Goal: Task Accomplishment & Management: Understand process/instructions

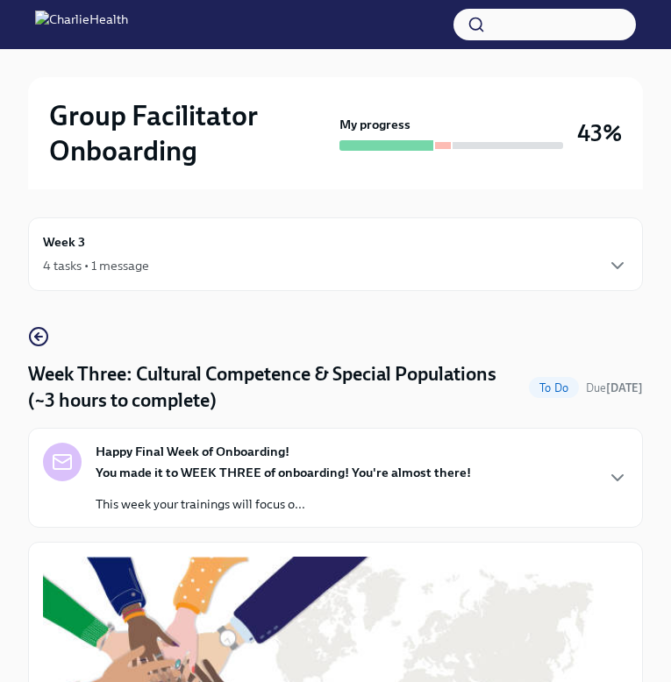
scroll to position [1455, 0]
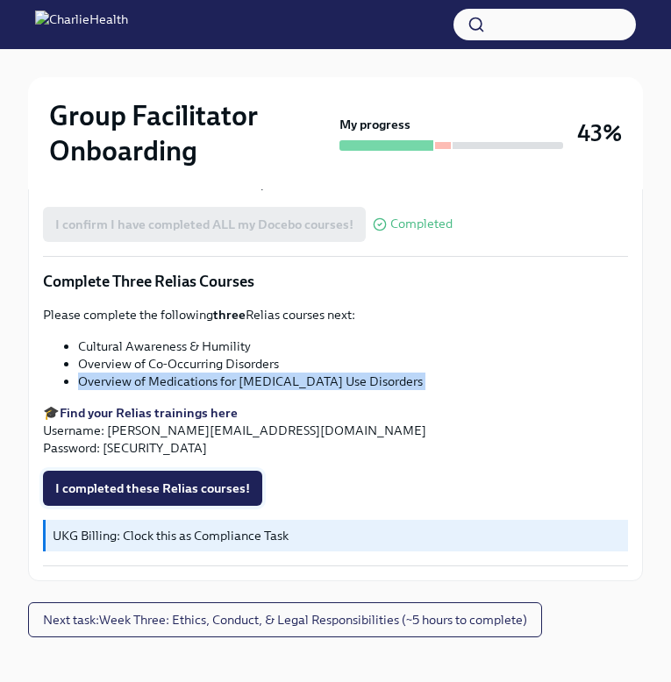
click at [201, 471] on button "I completed these Relias courses!" at bounding box center [152, 488] width 219 height 35
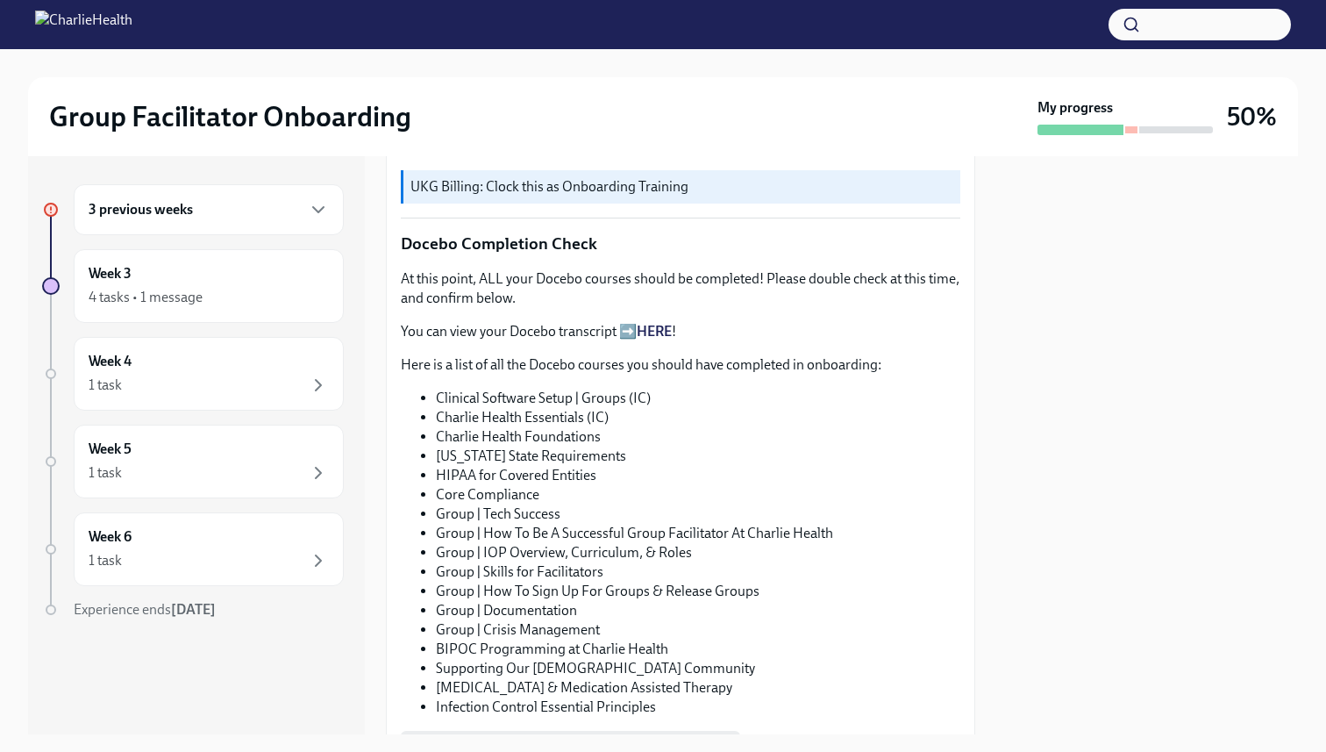
scroll to position [1322, 0]
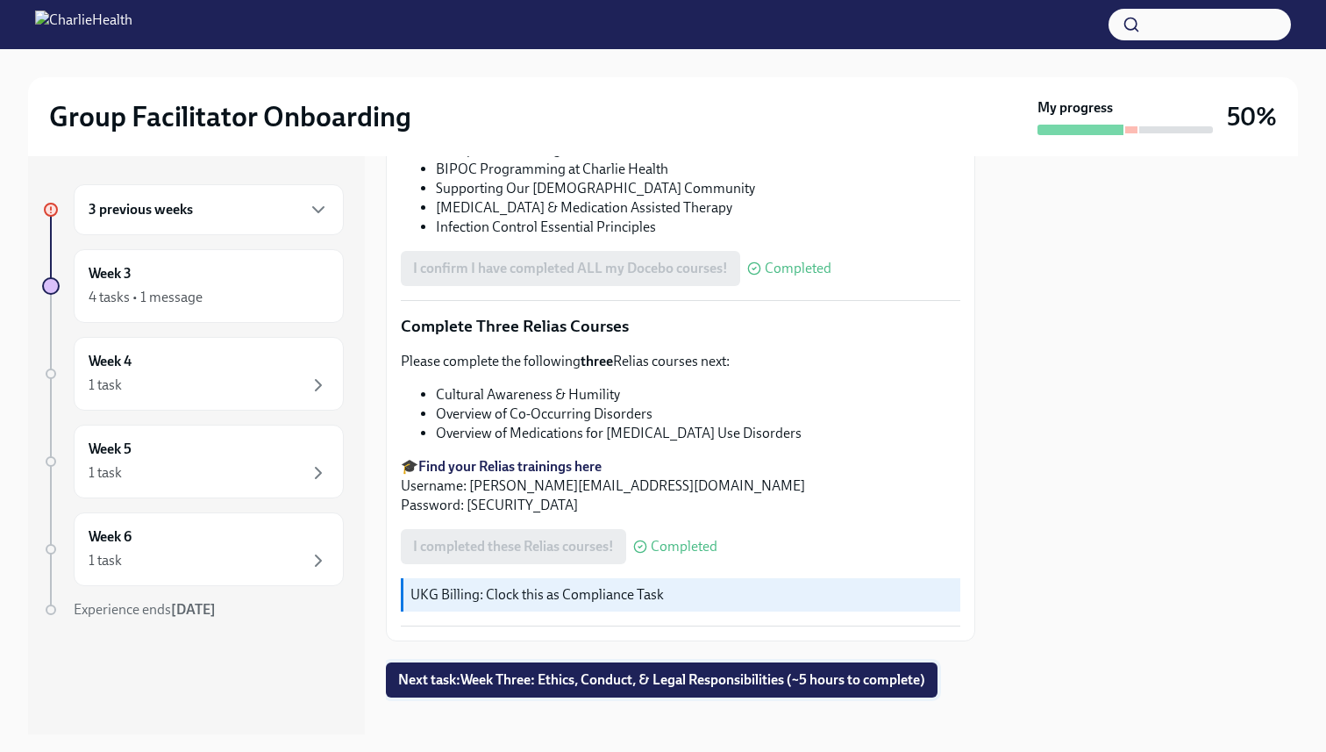
click at [654, 662] on button "Next task : Week Three: Ethics, Conduct, & Legal Responsibilities (~5 hours to …" at bounding box center [662, 679] width 552 height 35
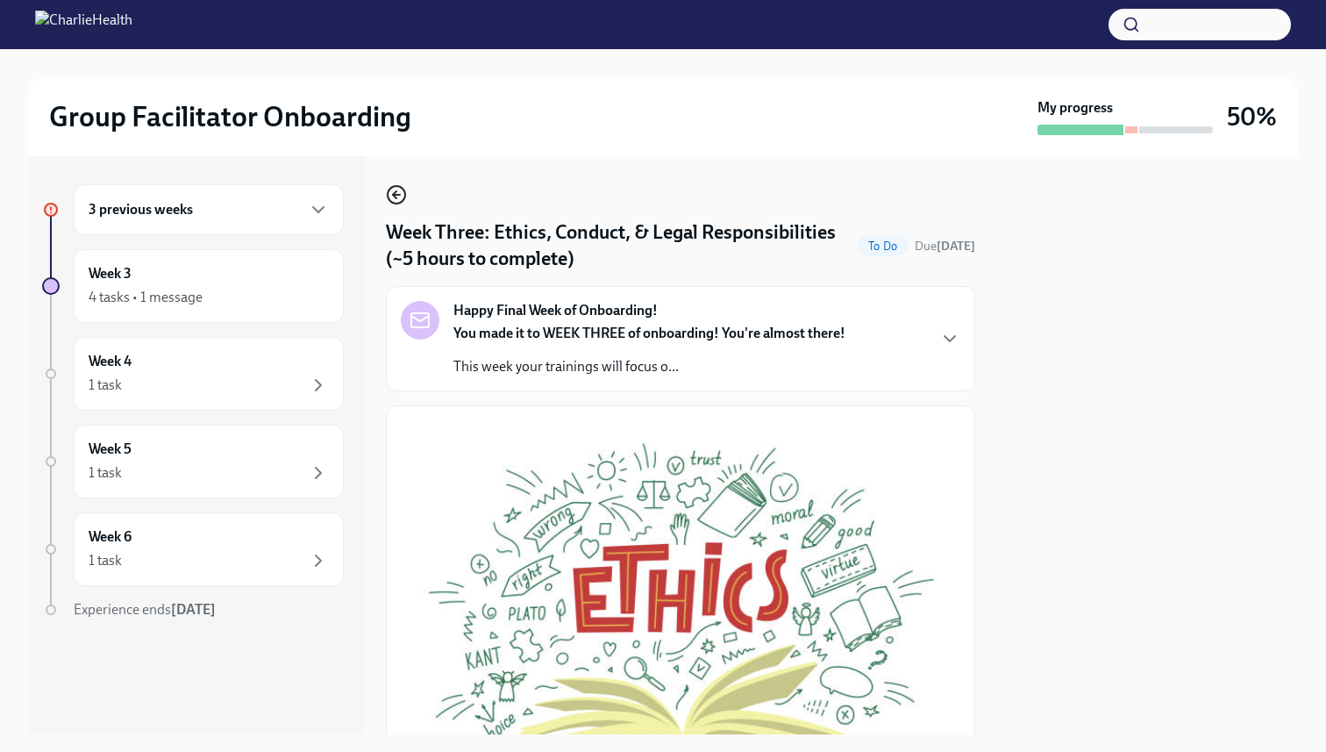
click at [393, 192] on icon "button" at bounding box center [396, 194] width 21 height 21
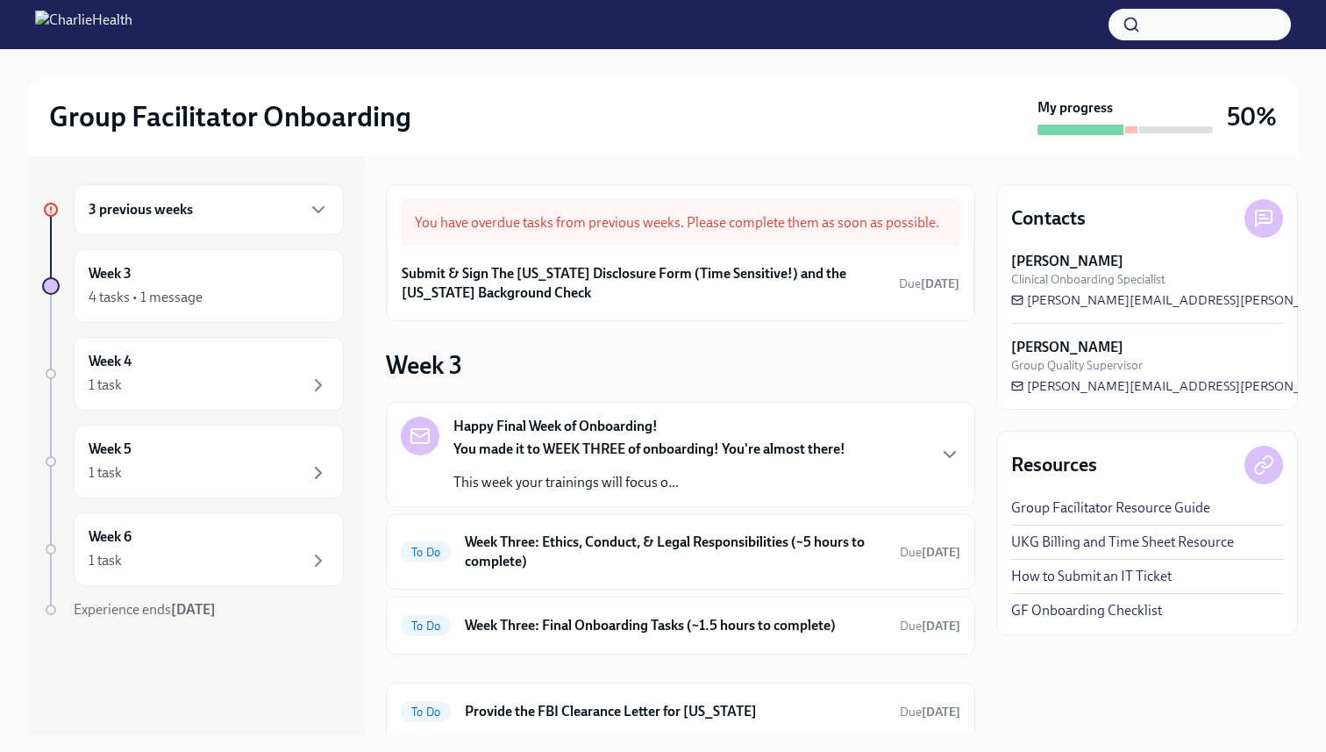
scroll to position [117, 0]
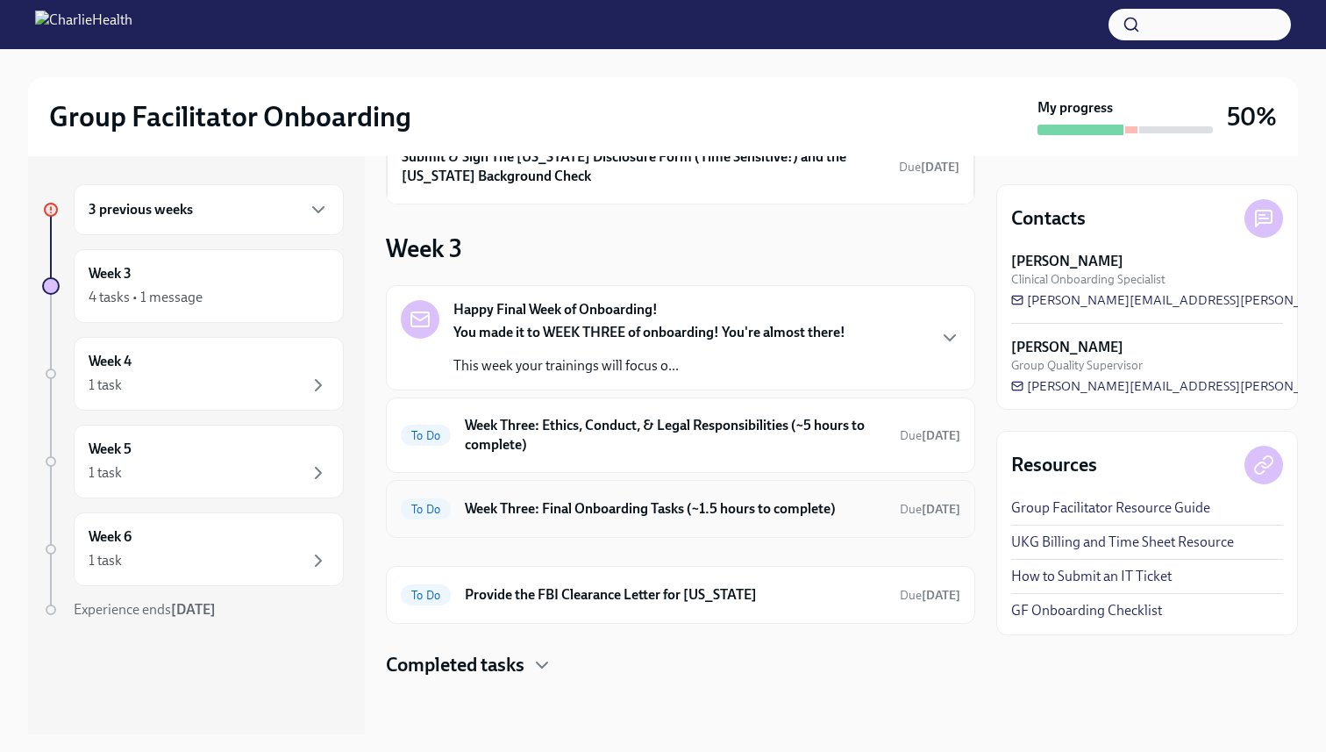
click at [559, 516] on h6 "Week Three: Final Onboarding Tasks (~1.5 hours to complete)" at bounding box center [675, 508] width 421 height 19
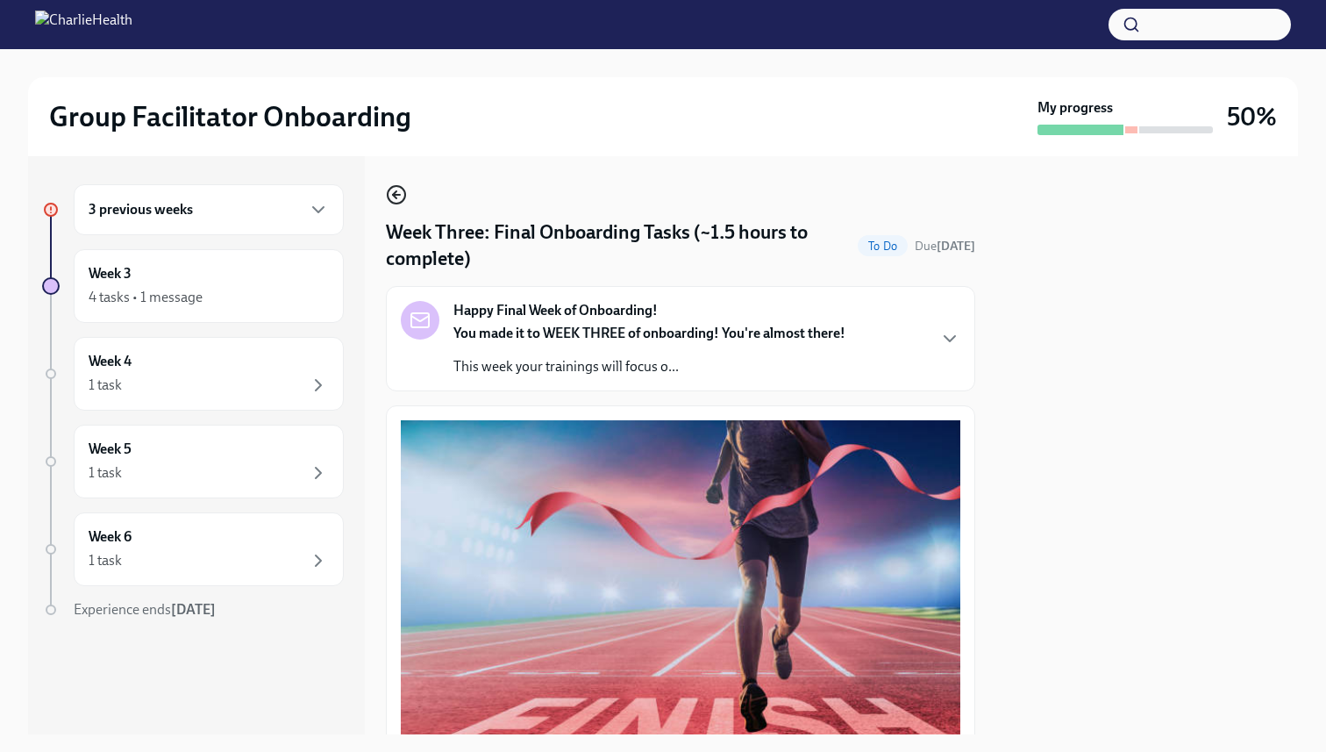
click at [395, 188] on icon "button" at bounding box center [396, 194] width 21 height 21
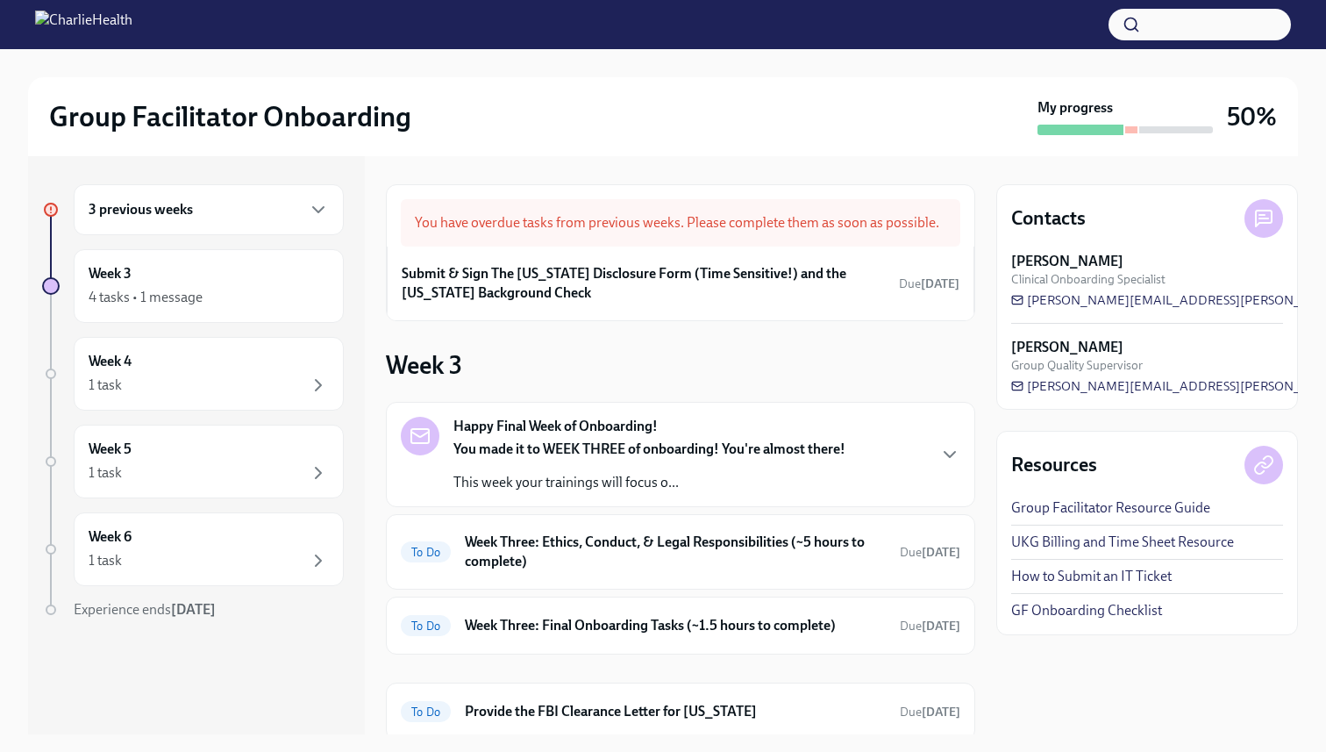
scroll to position [117, 0]
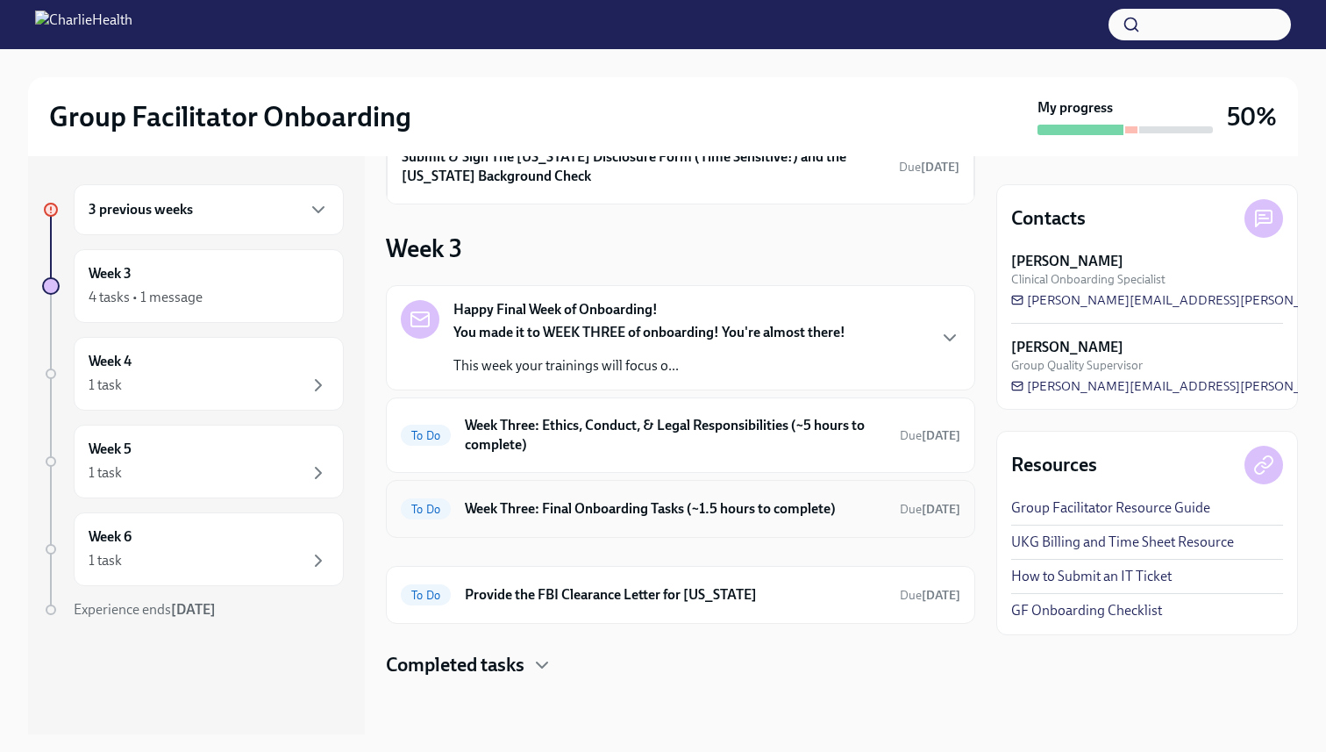
click at [531, 516] on h6 "Week Three: Final Onboarding Tasks (~1.5 hours to complete)" at bounding box center [675, 508] width 421 height 19
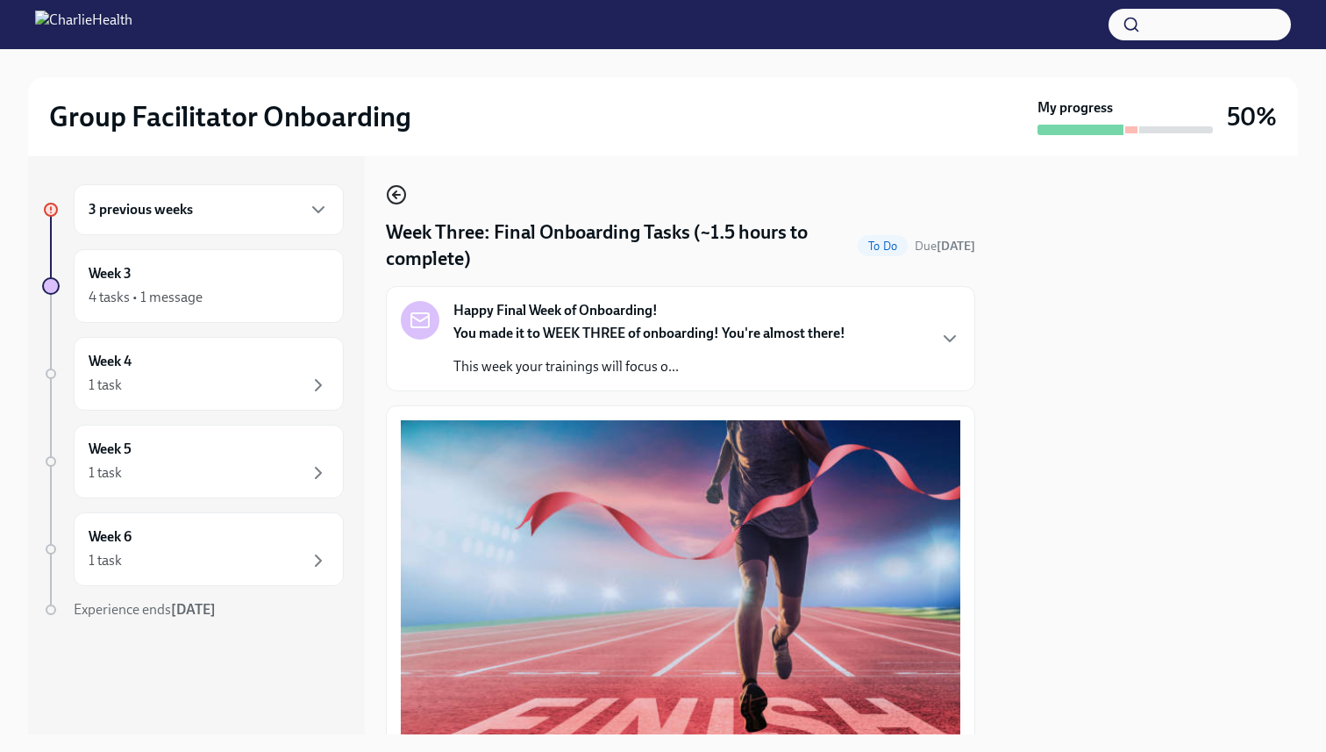
click at [395, 191] on icon "button" at bounding box center [396, 194] width 21 height 21
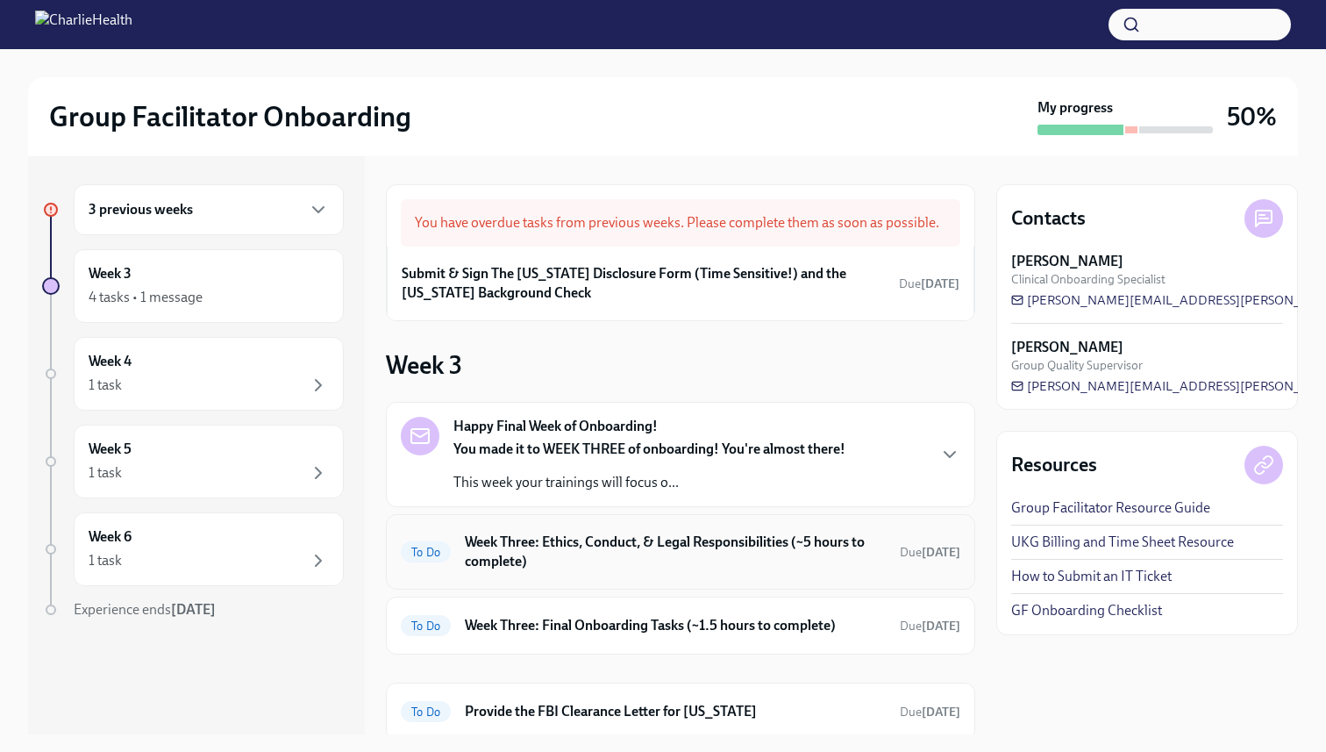
click at [481, 534] on h6 "Week Three: Ethics, Conduct, & Legal Responsibilities (~5 hours to complete)" at bounding box center [675, 551] width 421 height 39
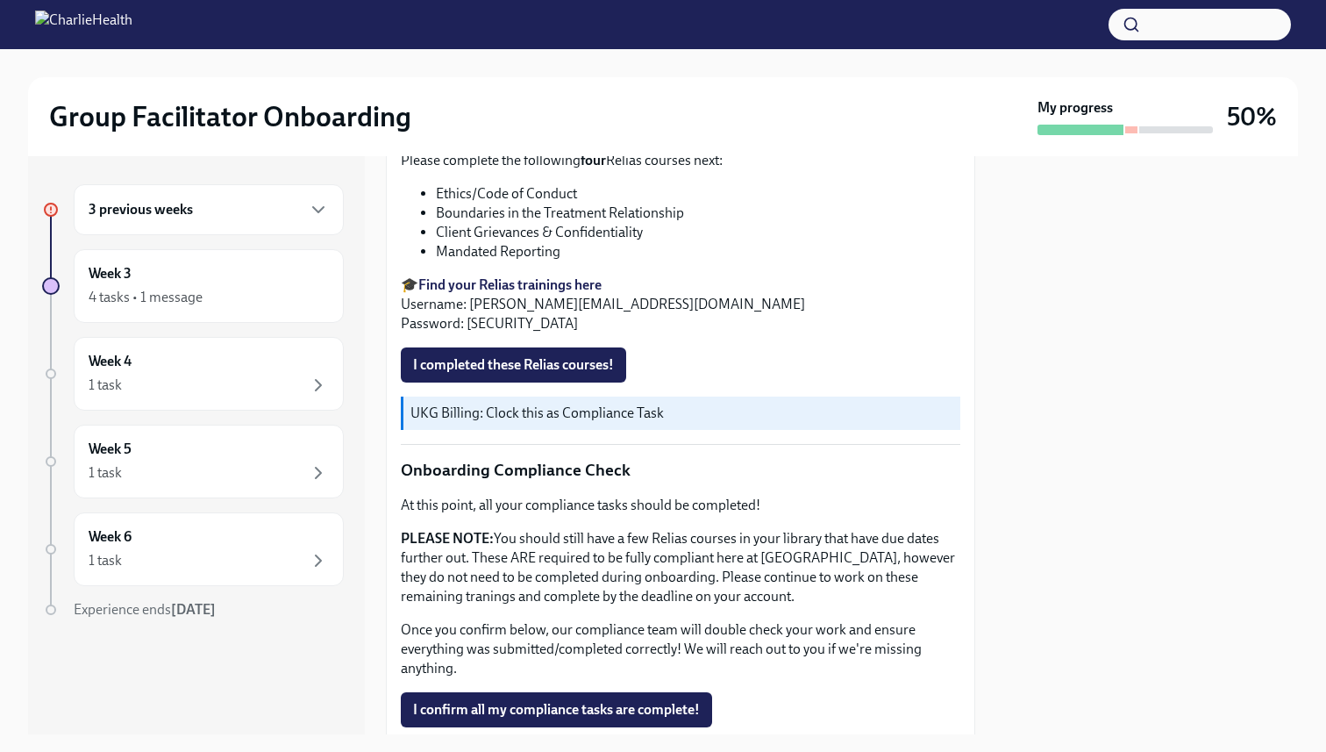
scroll to position [918, 0]
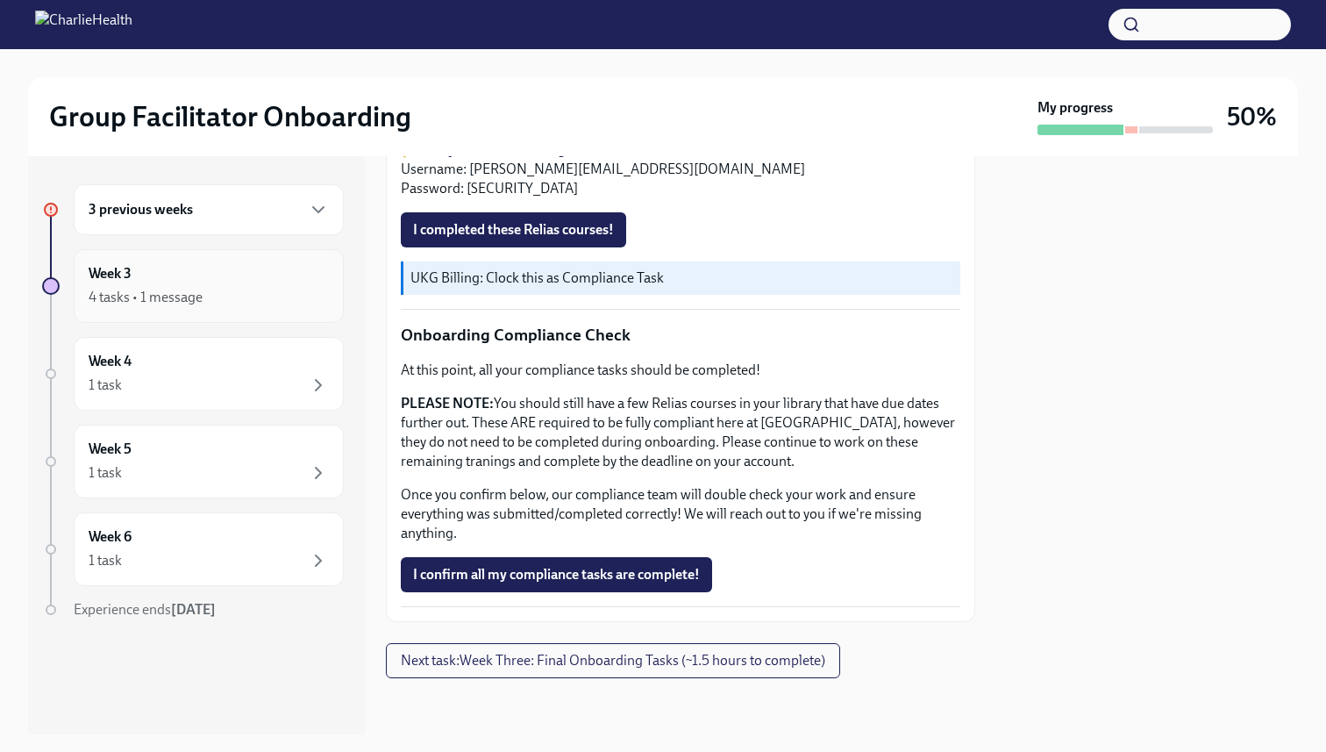
click at [234, 288] on div "4 tasks • 1 message" at bounding box center [209, 297] width 240 height 21
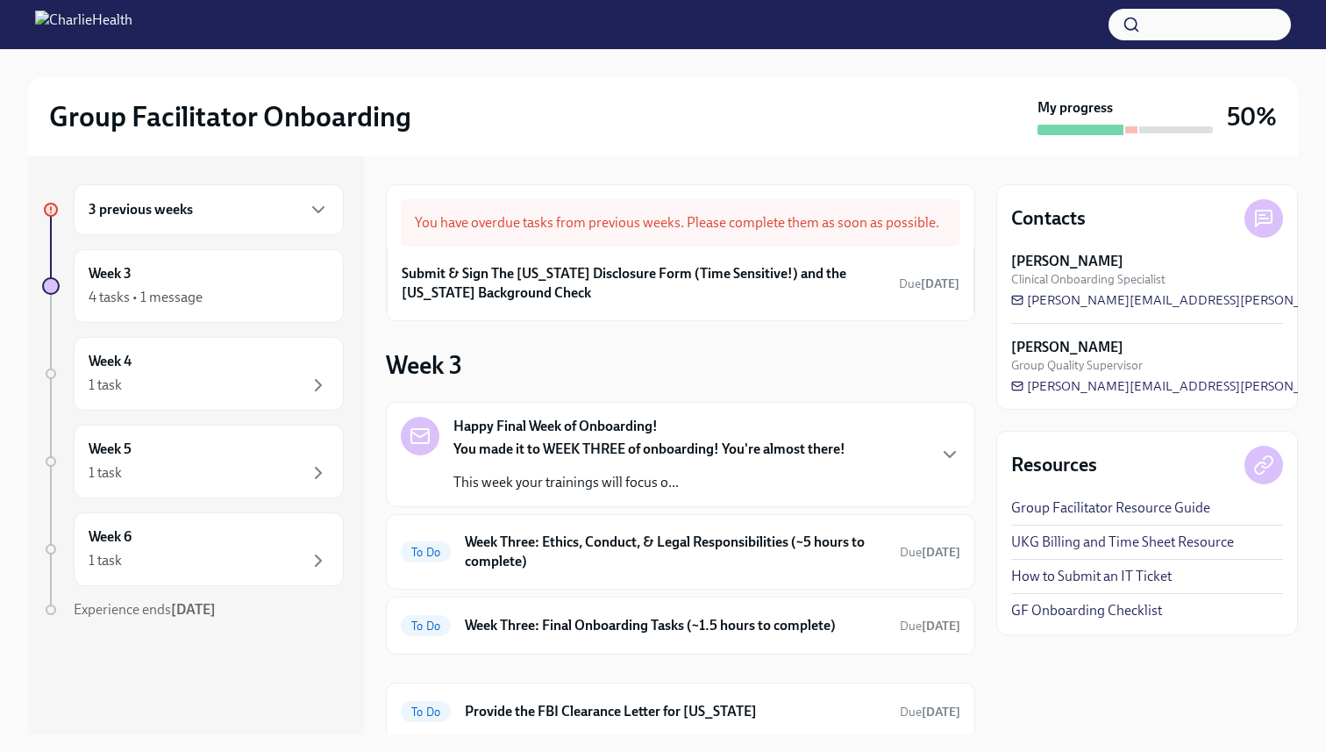
click at [234, 202] on div "3 previous weeks" at bounding box center [209, 209] width 240 height 21
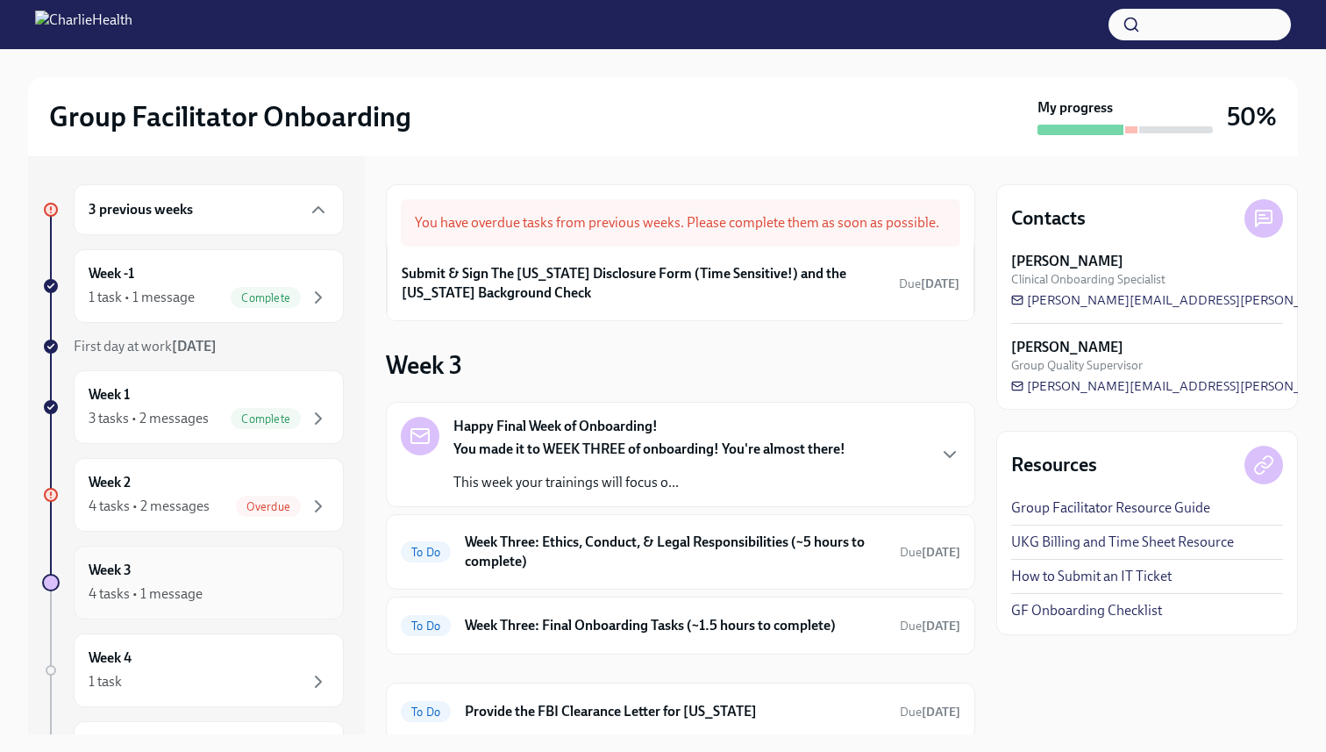
click at [174, 602] on div "4 tasks • 1 message" at bounding box center [146, 593] width 114 height 19
click at [550, 492] on div "Happy Final Week of Onboarding! You made it to WEEK THREE of onboarding! You're…" at bounding box center [680, 454] width 589 height 105
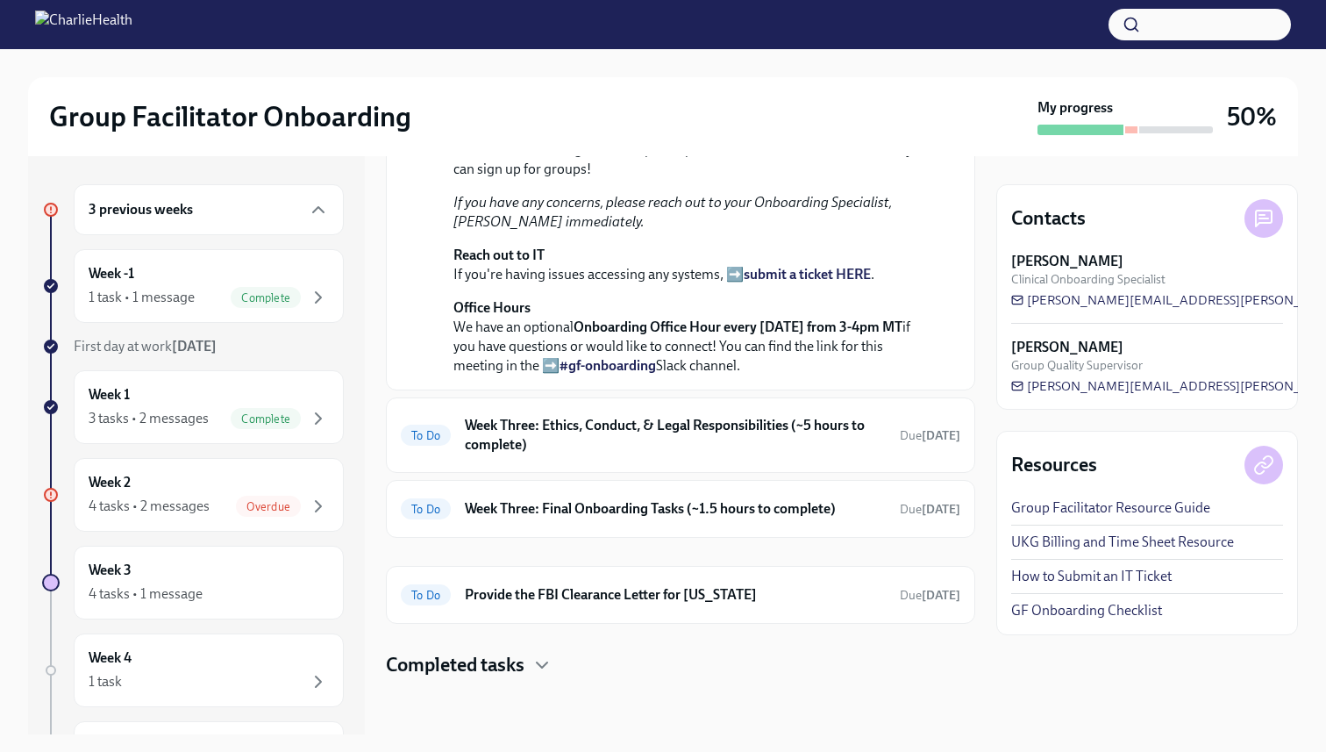
scroll to position [799, 0]
click at [546, 459] on div "To Do Week Three: Ethics, Conduct, & Legal Responsibilities (~5 hours to comple…" at bounding box center [680, 434] width 589 height 75
click at [546, 434] on h6 "Week Three: Ethics, Conduct, & Legal Responsibilities (~5 hours to complete)" at bounding box center [675, 435] width 421 height 39
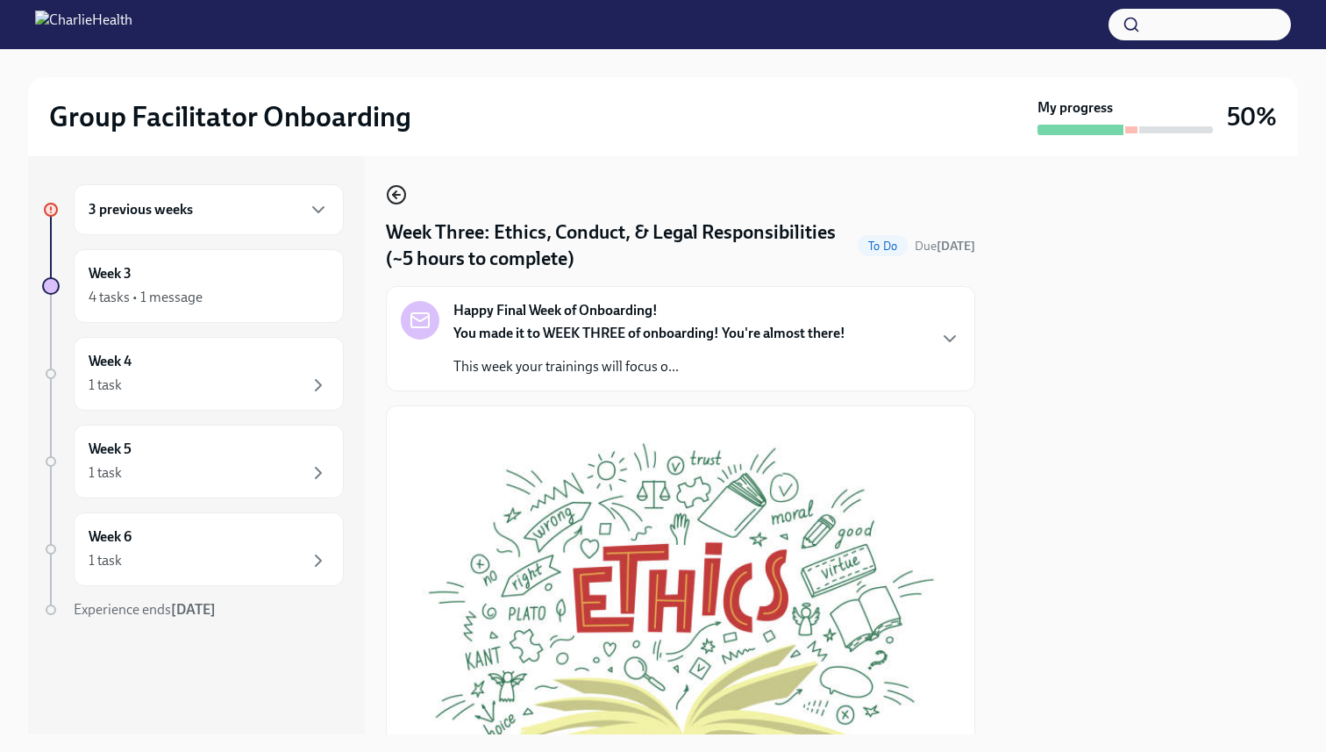
click at [394, 191] on icon "button" at bounding box center [396, 194] width 21 height 21
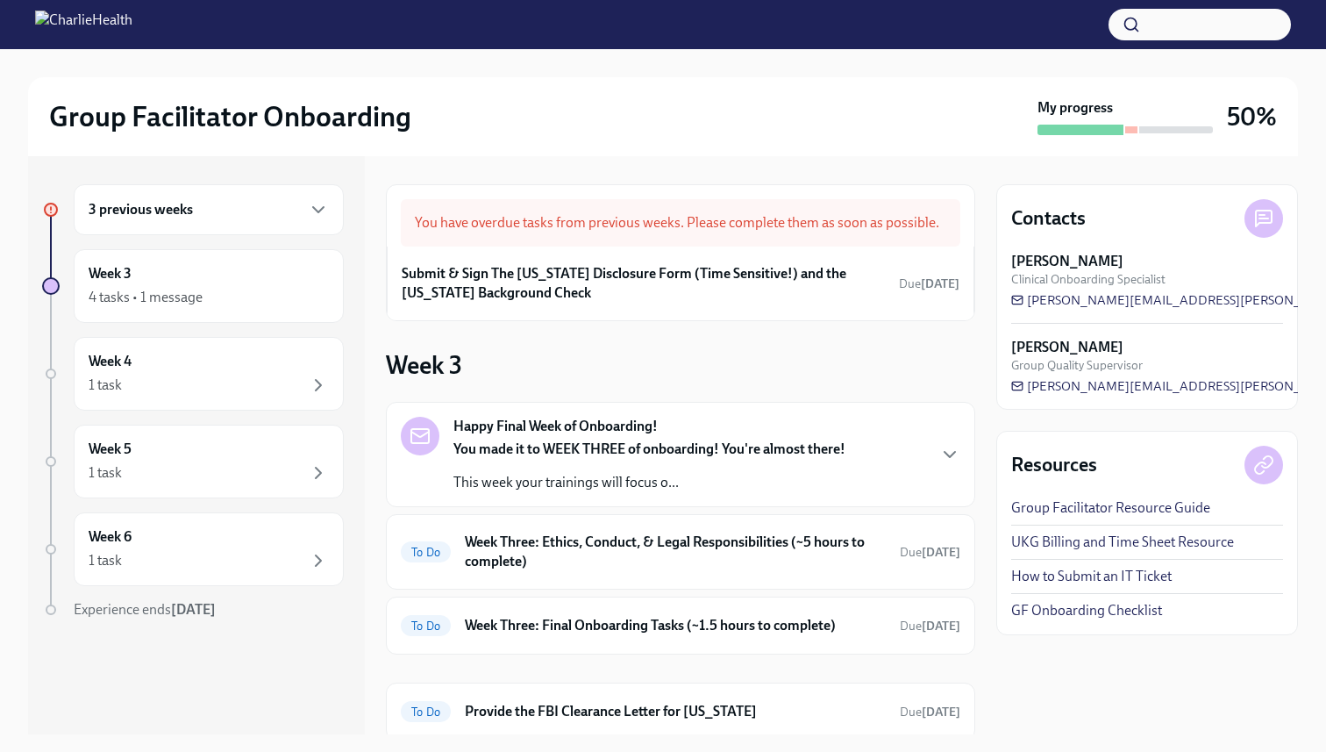
scroll to position [117, 0]
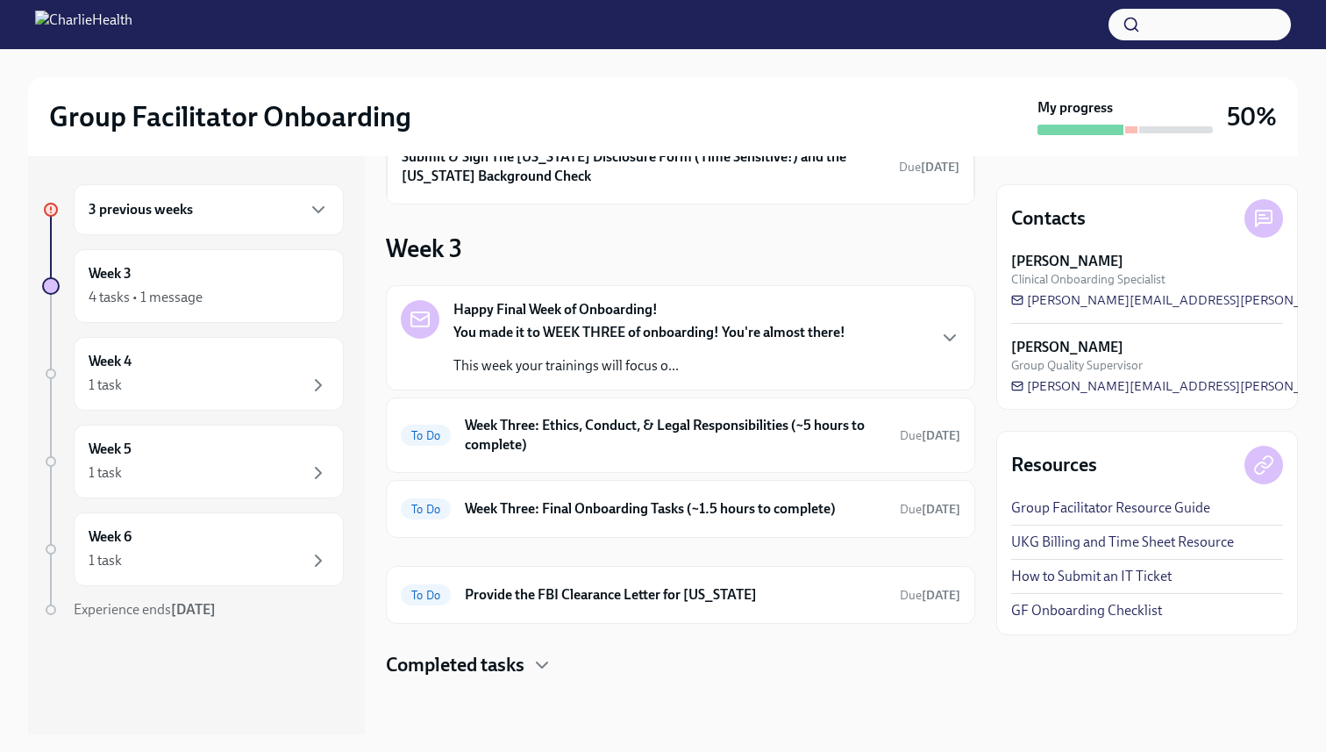
click at [503, 661] on h4 "Completed tasks" at bounding box center [455, 665] width 139 height 26
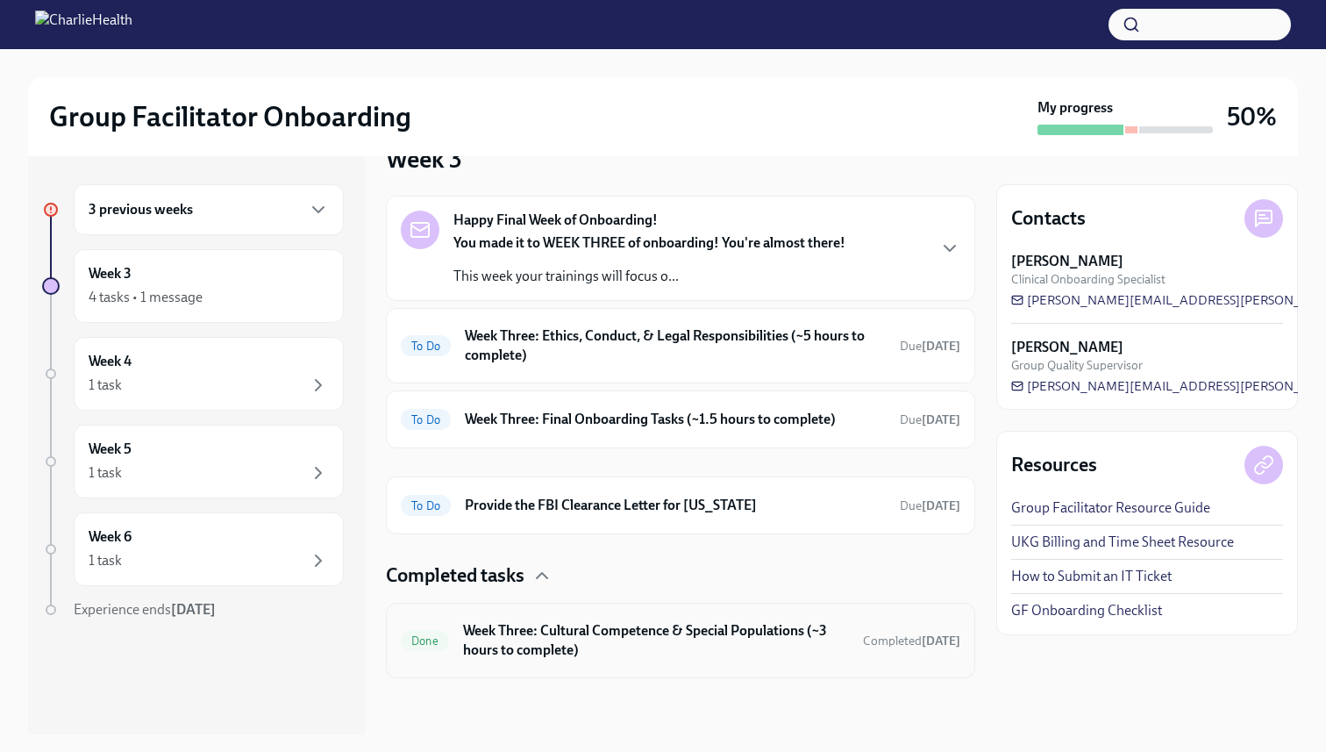
click at [503, 652] on h6 "Week Three: Cultural Competence & Special Populations (~3 hours to complete)" at bounding box center [656, 640] width 386 height 39
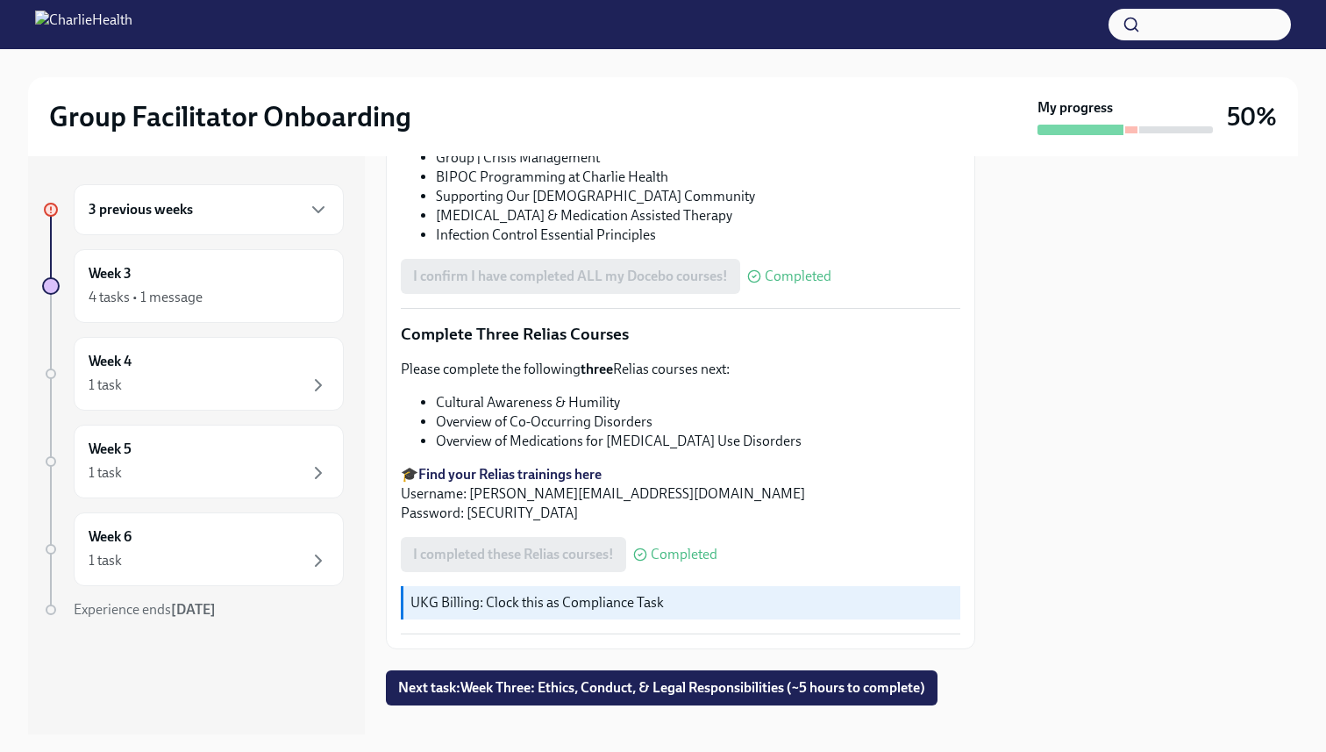
scroll to position [1322, 0]
